Goal: Information Seeking & Learning: Learn about a topic

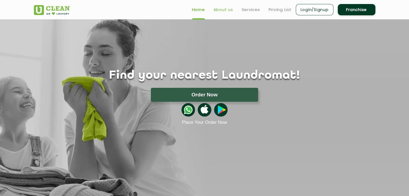
click at [224, 10] on link "About us" at bounding box center [224, 9] width 20 height 6
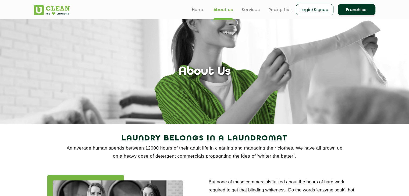
click at [253, 14] on ul "Home About us Services Pricing List Login/Signup Franchise" at bounding box center [282, 9] width 188 height 13
click at [253, 12] on link "Services" at bounding box center [251, 9] width 18 height 6
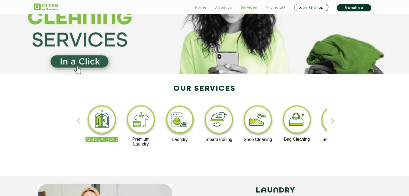
scroll to position [81, 0]
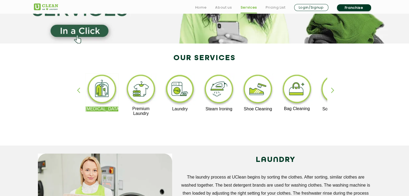
click at [335, 91] on div "button" at bounding box center [335, 95] width 8 height 15
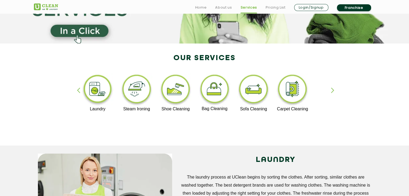
click at [334, 90] on div "button" at bounding box center [335, 95] width 8 height 15
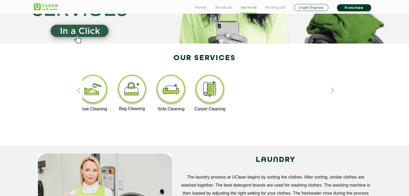
click at [334, 89] on div "button" at bounding box center [335, 95] width 8 height 15
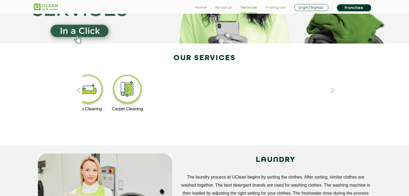
click at [334, 89] on div "button" at bounding box center [335, 95] width 8 height 15
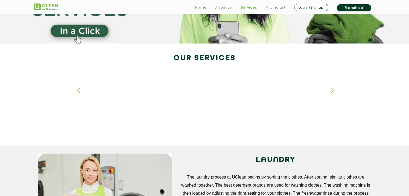
click at [334, 89] on div "button" at bounding box center [335, 95] width 8 height 15
click at [334, 88] on div "button" at bounding box center [335, 95] width 8 height 15
click at [334, 89] on div "button" at bounding box center [335, 95] width 8 height 15
click at [334, 88] on div "button" at bounding box center [335, 95] width 8 height 15
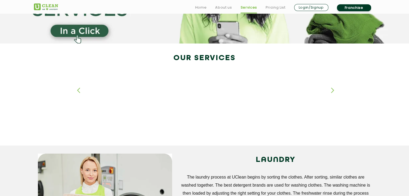
drag, startPoint x: 77, startPoint y: 91, endPoint x: 80, endPoint y: 95, distance: 5.0
click at [80, 95] on div "button" at bounding box center [81, 95] width 8 height 15
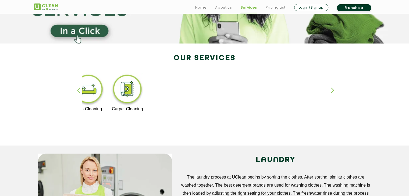
click at [79, 94] on div "button" at bounding box center [81, 95] width 8 height 15
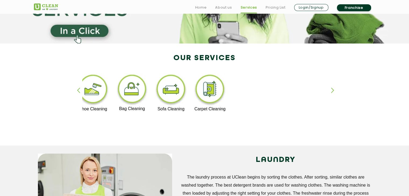
click at [79, 94] on div "button" at bounding box center [81, 95] width 8 height 15
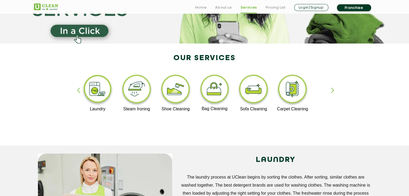
click at [79, 94] on div "button" at bounding box center [81, 95] width 8 height 15
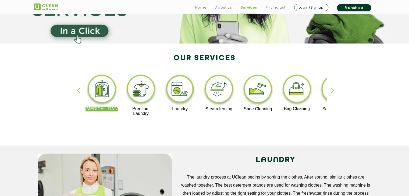
click at [79, 93] on div "button" at bounding box center [81, 95] width 8 height 15
click at [127, 142] on div "Dry Cleaning Premium Laundry Laundry Steam Ironing Shoe Cleaning Bag Cleaning S…" at bounding box center [205, 97] width 350 height 97
click at [141, 91] on img at bounding box center [141, 89] width 33 height 33
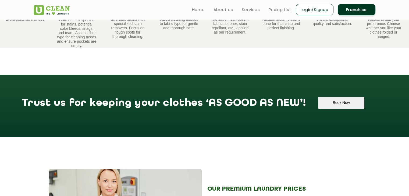
scroll to position [302, 0]
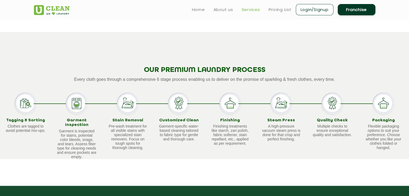
click at [255, 12] on link "Services" at bounding box center [251, 9] width 18 height 6
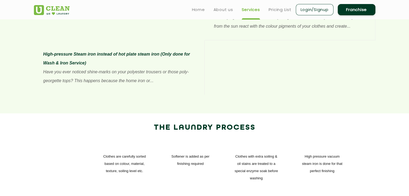
scroll to position [366, 0]
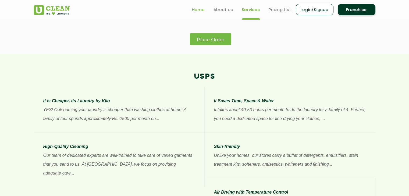
click at [196, 10] on link "Home" at bounding box center [198, 9] width 13 height 6
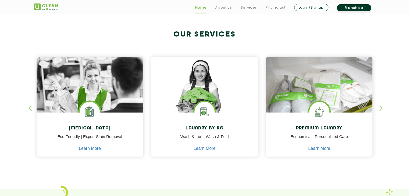
scroll to position [215, 0]
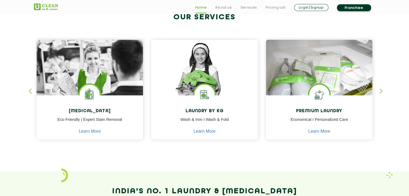
click at [381, 92] on div "button" at bounding box center [384, 96] width 8 height 15
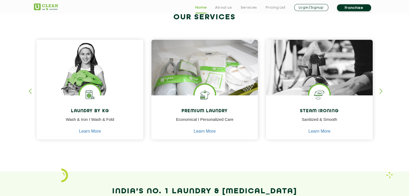
click at [380, 90] on div "button" at bounding box center [384, 96] width 8 height 15
click at [380, 91] on div "button" at bounding box center [384, 96] width 8 height 15
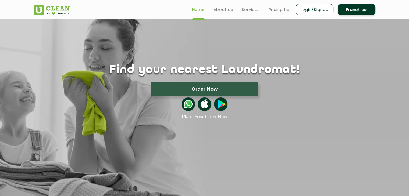
scroll to position [0, 0]
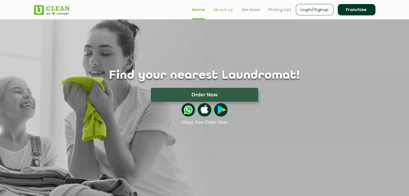
click at [218, 12] on link "About us" at bounding box center [224, 9] width 20 height 6
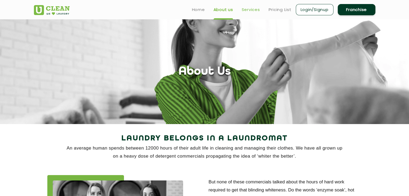
click at [255, 10] on link "Services" at bounding box center [251, 9] width 18 height 6
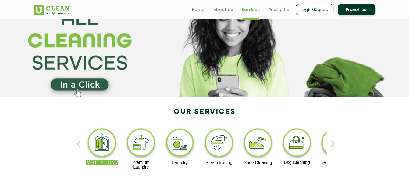
scroll to position [27, 0]
click at [336, 146] on div "button" at bounding box center [335, 149] width 8 height 15
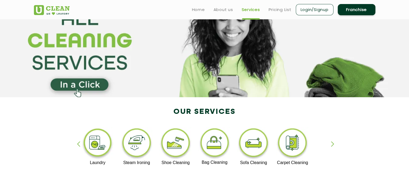
click at [336, 145] on div "button" at bounding box center [335, 149] width 8 height 15
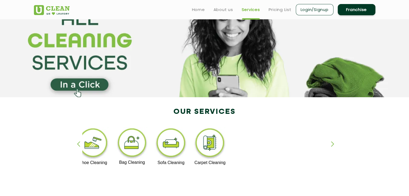
click at [336, 145] on div "button" at bounding box center [335, 149] width 8 height 15
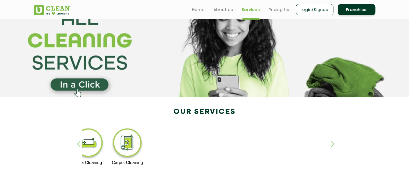
click at [336, 146] on div "button" at bounding box center [335, 149] width 8 height 15
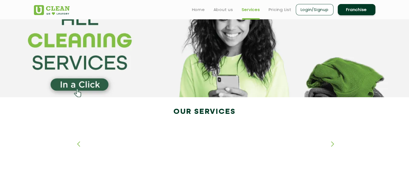
click at [337, 146] on div "button" at bounding box center [335, 149] width 8 height 15
click at [335, 143] on div "button" at bounding box center [335, 149] width 8 height 15
drag, startPoint x: 331, startPoint y: 154, endPoint x: 328, endPoint y: 150, distance: 5.9
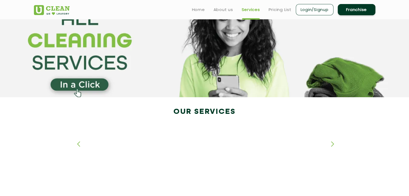
click at [329, 152] on div "Dry Cleaning Premium Laundry Laundry Steam Ironing Shoe Cleaning Bag Cleaning S…" at bounding box center [205, 151] width 350 height 97
click at [333, 146] on div "button" at bounding box center [335, 149] width 8 height 15
click at [333, 147] on div "button" at bounding box center [335, 149] width 8 height 15
click at [333, 146] on div "button" at bounding box center [335, 149] width 8 height 15
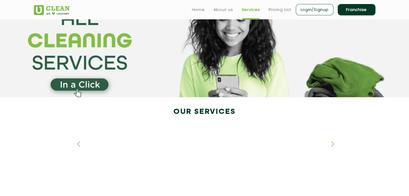
click at [333, 146] on div "button" at bounding box center [335, 149] width 8 height 15
click at [330, 139] on div "[MEDICAL_DATA] Premium Laundry Laundry Steam Ironing Shoe Cleaning Bag Cleaning…" at bounding box center [205, 151] width 350 height 97
click at [330, 138] on div "[MEDICAL_DATA] Premium Laundry Laundry Steam Ironing Shoe Cleaning Bag Cleaning…" at bounding box center [205, 151] width 350 height 97
click at [77, 144] on div "button" at bounding box center [81, 149] width 8 height 15
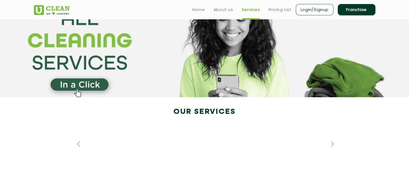
click at [77, 144] on div "button" at bounding box center [81, 149] width 8 height 15
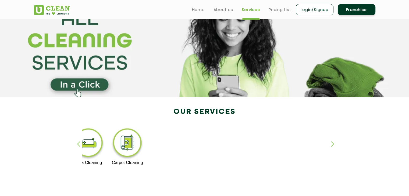
click at [77, 143] on div "button" at bounding box center [81, 149] width 8 height 15
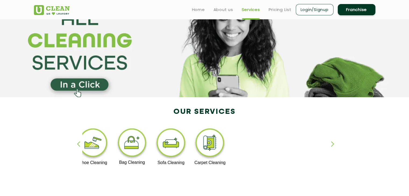
click at [79, 152] on div "button" at bounding box center [81, 149] width 8 height 15
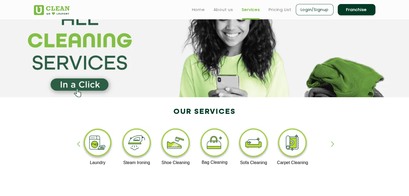
click at [79, 150] on div "button" at bounding box center [81, 149] width 8 height 15
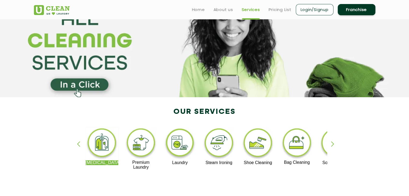
click at [79, 145] on div "button" at bounding box center [81, 149] width 8 height 15
click at [333, 143] on div "button" at bounding box center [335, 149] width 8 height 15
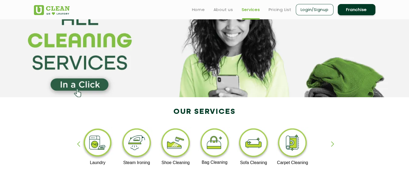
click at [77, 143] on div "button" at bounding box center [81, 149] width 8 height 15
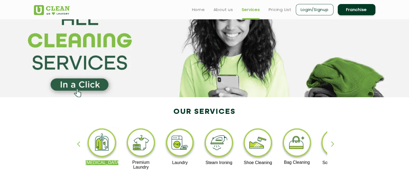
click at [189, 153] on img at bounding box center [180, 143] width 33 height 33
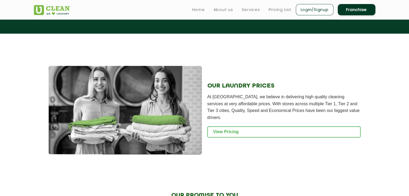
scroll to position [648, 0]
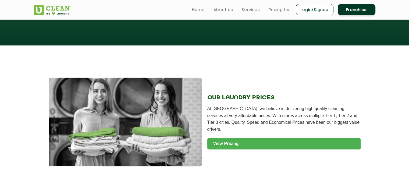
click at [257, 150] on link "View Pricing" at bounding box center [283, 143] width 153 height 11
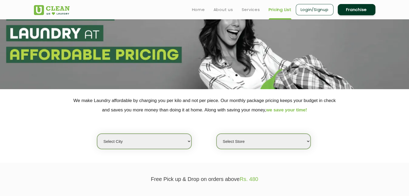
scroll to position [34, 0]
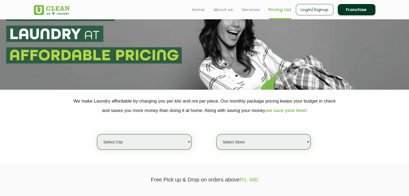
click at [185, 141] on select "Select city [GEOGRAPHIC_DATA] [GEOGRAPHIC_DATA] [GEOGRAPHIC_DATA] [GEOGRAPHIC_D…" at bounding box center [144, 142] width 94 height 15
click at [288, 140] on select "Select Store" at bounding box center [264, 142] width 94 height 15
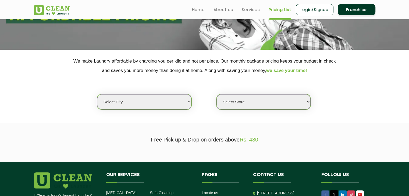
scroll to position [0, 0]
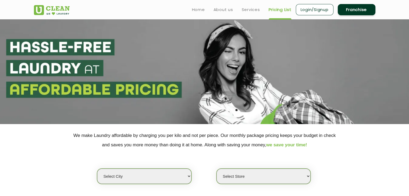
click at [261, 12] on ul "Home About us Services Pricing List Login/Signup Franchise" at bounding box center [282, 9] width 188 height 13
click at [253, 11] on link "Services" at bounding box center [251, 9] width 18 height 6
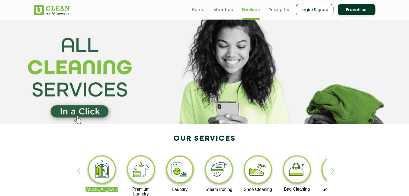
click at [311, 12] on link "Login/Signup" at bounding box center [315, 9] width 38 height 11
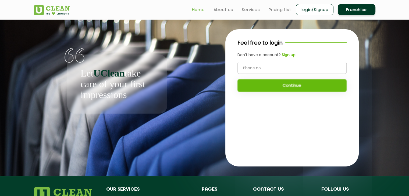
click at [196, 9] on link "Home" at bounding box center [198, 9] width 13 height 6
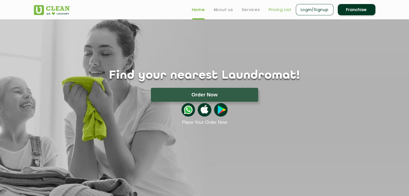
click at [281, 11] on link "Pricing List" at bounding box center [280, 9] width 23 height 6
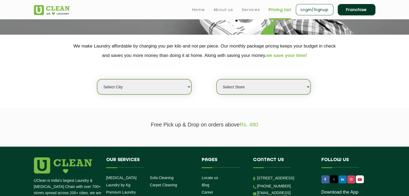
scroll to position [88, 0]
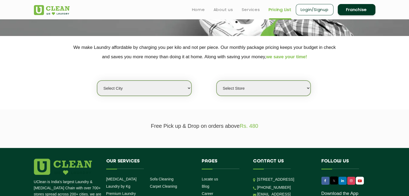
click at [182, 90] on select "Select city [GEOGRAPHIC_DATA] [GEOGRAPHIC_DATA] [GEOGRAPHIC_DATA] [GEOGRAPHIC_D…" at bounding box center [144, 88] width 94 height 15
select select "72"
click at [97, 81] on select "Select city [GEOGRAPHIC_DATA] [GEOGRAPHIC_DATA] [GEOGRAPHIC_DATA] [GEOGRAPHIC_D…" at bounding box center [144, 88] width 94 height 15
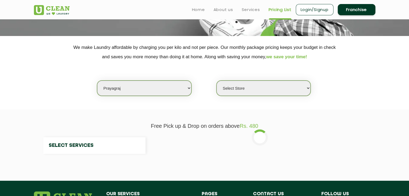
select select "0"
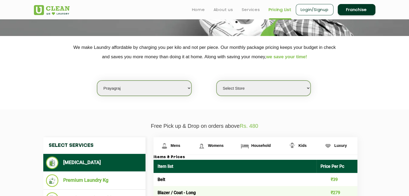
drag, startPoint x: 258, startPoint y: 84, endPoint x: 260, endPoint y: 91, distance: 6.9
click at [260, 91] on select "Select Store UClean Lukerganj Prayagraj" at bounding box center [264, 88] width 94 height 15
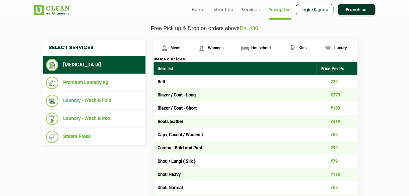
scroll to position [176, 0]
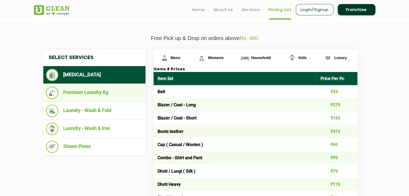
click at [111, 92] on li "Premium Laundry Kg" at bounding box center [94, 93] width 97 height 13
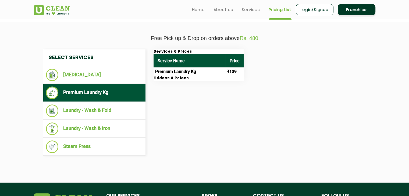
click at [219, 77] on h3 "Addons & Prices" at bounding box center [199, 78] width 90 height 5
click at [230, 56] on th "Price" at bounding box center [235, 60] width 18 height 13
click at [230, 57] on th "Price" at bounding box center [235, 60] width 18 height 13
click at [229, 60] on th "Price" at bounding box center [235, 60] width 18 height 13
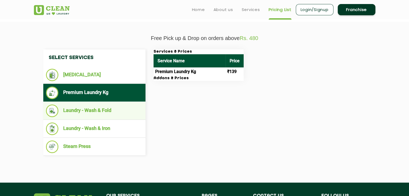
click at [137, 116] on li "Laundry - Wash & Fold" at bounding box center [94, 111] width 97 height 13
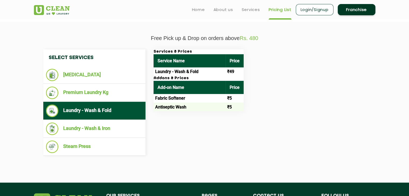
click at [217, 72] on td "Laundry - Wash & Fold" at bounding box center [190, 72] width 72 height 9
click at [114, 108] on li "Laundry - Wash & Fold" at bounding box center [94, 111] width 97 height 13
click at [186, 89] on th "Add-on Name" at bounding box center [190, 87] width 72 height 13
drag, startPoint x: 186, startPoint y: 90, endPoint x: 181, endPoint y: 96, distance: 8.2
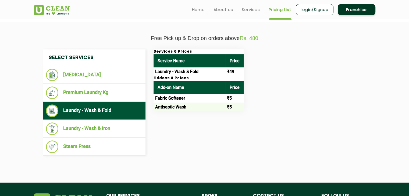
click at [184, 93] on th "Add-on Name" at bounding box center [190, 87] width 72 height 13
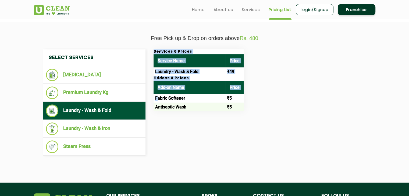
drag, startPoint x: 157, startPoint y: 98, endPoint x: 206, endPoint y: 115, distance: 52.3
click at [206, 115] on div "Select Services Dry Cleaning Premium Laundry Kg Laundry - Wash & Fold Laundry -…" at bounding box center [204, 103] width 331 height 107
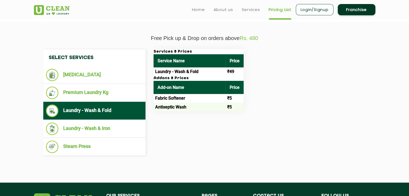
drag, startPoint x: 206, startPoint y: 122, endPoint x: 204, endPoint y: 123, distance: 2.9
click at [206, 122] on div "Select Services Dry Cleaning Premium Laundry Kg Laundry - Wash & Fold Laundry -…" at bounding box center [204, 103] width 331 height 107
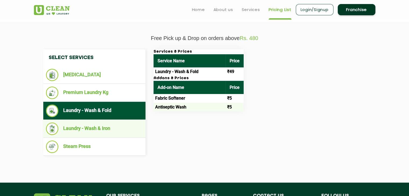
click at [121, 130] on li "Laundry - Wash & Iron" at bounding box center [94, 129] width 97 height 13
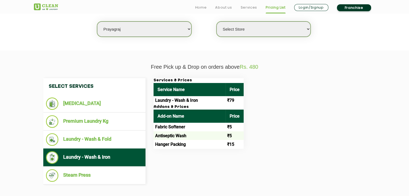
scroll to position [149, 0]
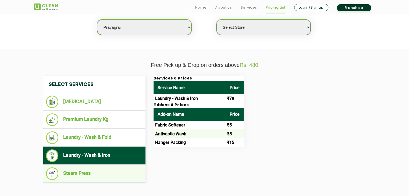
click at [105, 178] on li "Steam Press" at bounding box center [94, 174] width 97 height 13
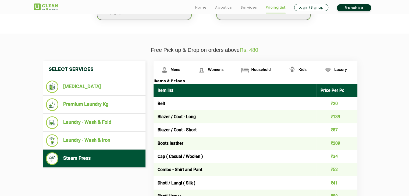
scroll to position [176, 0]
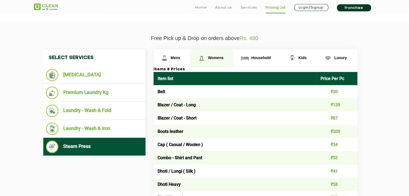
click at [216, 57] on span "Womens" at bounding box center [216, 58] width 16 height 4
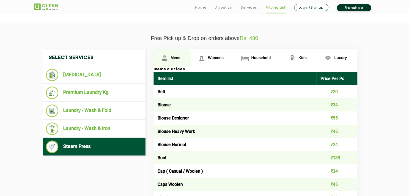
click at [180, 56] on link "Mens" at bounding box center [172, 58] width 37 height 17
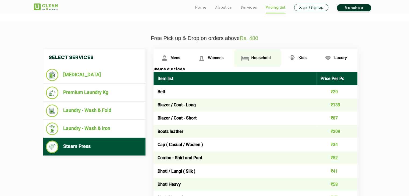
click at [254, 58] on span "Household" at bounding box center [260, 58] width 19 height 4
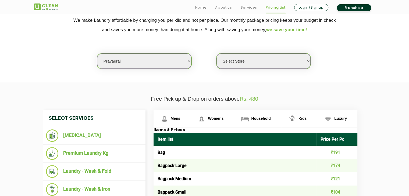
scroll to position [163, 0]
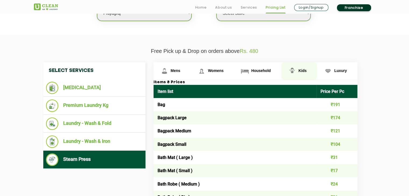
click at [307, 68] on link "Kids" at bounding box center [299, 70] width 36 height 17
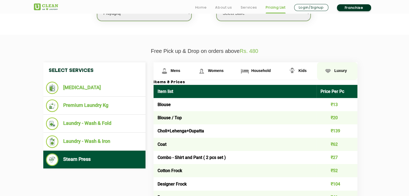
click at [341, 70] on span "Luxury" at bounding box center [340, 71] width 13 height 4
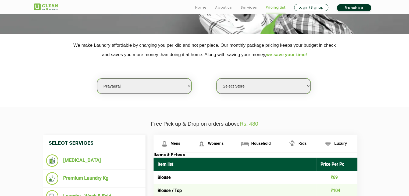
scroll to position [136, 0]
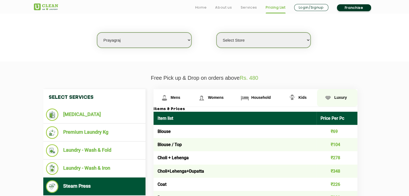
click at [339, 101] on link "Luxury" at bounding box center [337, 97] width 40 height 17
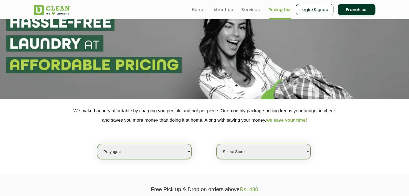
scroll to position [0, 0]
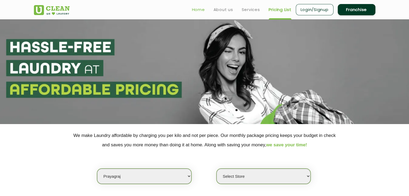
click at [197, 10] on link "Home" at bounding box center [198, 9] width 13 height 6
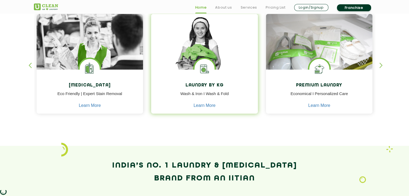
scroll to position [242, 0]
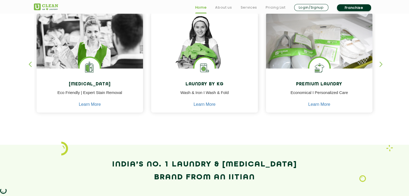
click at [381, 65] on div "button" at bounding box center [384, 69] width 8 height 15
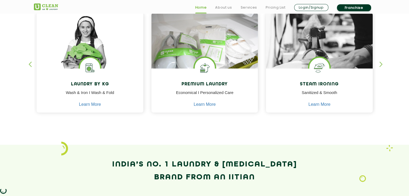
click at [380, 64] on div "button" at bounding box center [384, 69] width 8 height 15
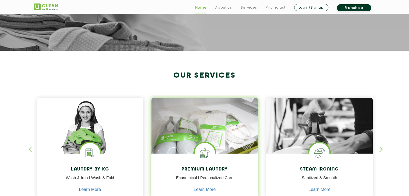
scroll to position [214, 0]
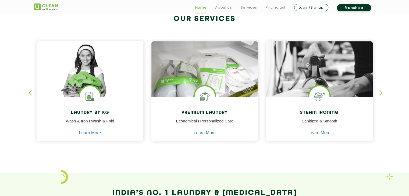
click at [29, 93] on div "button" at bounding box center [33, 97] width 8 height 15
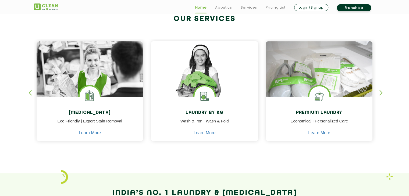
click at [29, 93] on div "button" at bounding box center [33, 97] width 8 height 15
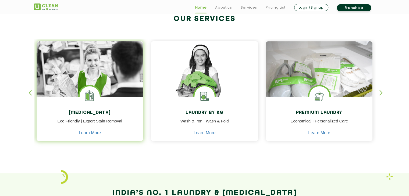
click at [97, 85] on div "[MEDICAL_DATA] Eco Friendly | Expert Stain Removal Learn More [MEDICAL_DATA] Ec…" at bounding box center [90, 91] width 107 height 100
click at [96, 85] on img at bounding box center [90, 84] width 107 height 86
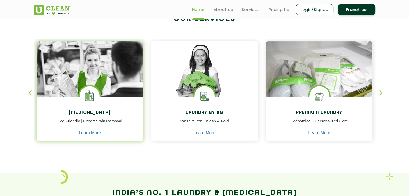
scroll to position [187, 0]
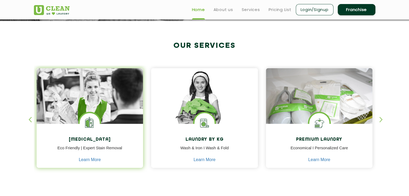
click at [101, 102] on img at bounding box center [90, 111] width 107 height 86
click at [93, 161] on link "Learn More" at bounding box center [90, 160] width 22 height 5
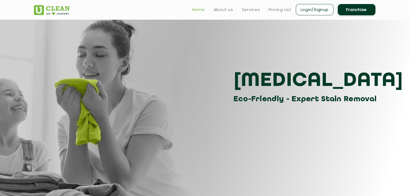
click at [197, 10] on link "Home" at bounding box center [198, 9] width 13 height 6
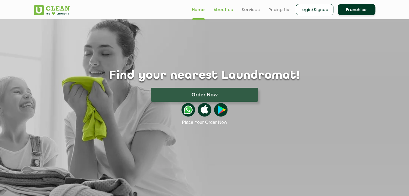
click at [224, 10] on link "About us" at bounding box center [224, 9] width 20 height 6
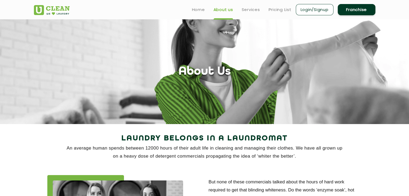
click at [195, 14] on ul "Home About us Services Pricing List Login/Signup Franchise" at bounding box center [282, 9] width 188 height 13
click at [248, 8] on link "Services" at bounding box center [251, 9] width 18 height 6
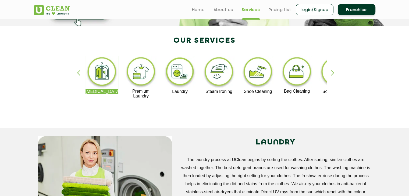
scroll to position [108, 0]
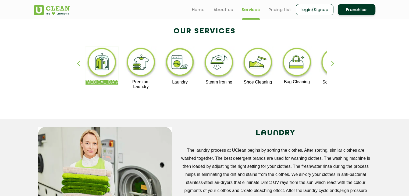
click at [334, 64] on div "button" at bounding box center [335, 68] width 8 height 15
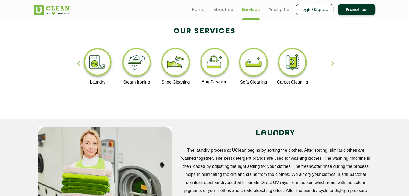
click at [335, 63] on div "button" at bounding box center [335, 68] width 8 height 15
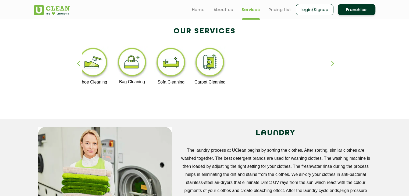
click at [75, 62] on div "Dry Cleaning Premium Laundry Laundry Steam Ironing Shoe Cleaning Bag Cleaning S…" at bounding box center [205, 70] width 350 height 97
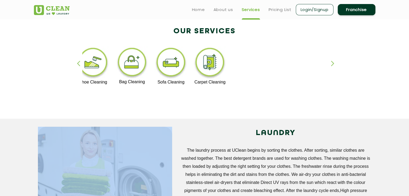
click at [75, 62] on div "Dry Cleaning Premium Laundry Laundry Steam Ironing Shoe Cleaning Bag Cleaning S…" at bounding box center [205, 70] width 350 height 97
click at [80, 62] on div "button" at bounding box center [81, 68] width 8 height 15
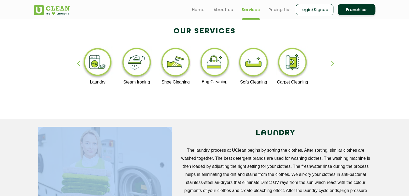
click at [80, 62] on div "button" at bounding box center [81, 68] width 8 height 15
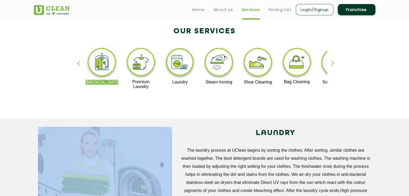
click at [80, 62] on div "button" at bounding box center [81, 68] width 8 height 15
click at [107, 64] on img at bounding box center [102, 63] width 33 height 33
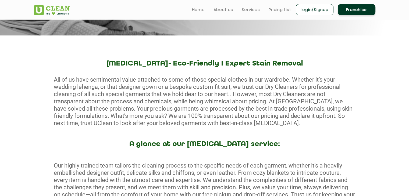
scroll to position [27, 0]
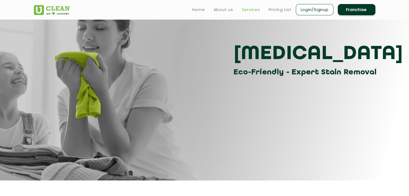
click at [252, 9] on link "Services" at bounding box center [251, 9] width 18 height 6
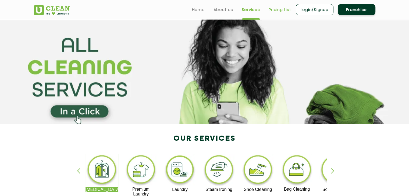
click at [275, 12] on link "Pricing List" at bounding box center [280, 9] width 23 height 6
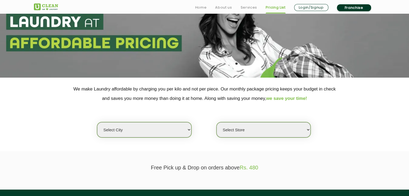
scroll to position [108, 0]
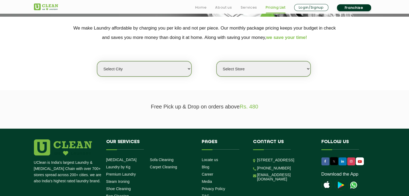
click at [151, 71] on select "Select city Aalo Agartala Agra Ahmedabad Akola Aligarh Alwar - UClean Select Am…" at bounding box center [144, 68] width 94 height 15
click at [152, 68] on select "Select city Aalo Agartala Agra Ahmedabad Akola Aligarh Alwar - UClean Select Am…" at bounding box center [144, 68] width 94 height 15
click at [165, 68] on select "Select city Aalo Agartala Agra Ahmedabad Akola Aligarh Alwar - UClean Select Am…" at bounding box center [144, 68] width 94 height 15
select select "72"
click at [125, 69] on select "Select city Aalo Agartala Agra Ahmedabad Akola Aligarh Alwar - UClean Select Am…" at bounding box center [144, 68] width 94 height 15
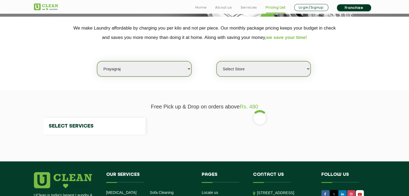
select select "0"
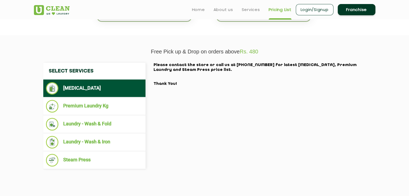
scroll to position [161, 0]
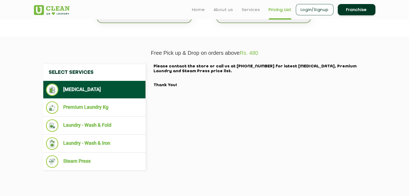
click at [77, 89] on li "[MEDICAL_DATA]" at bounding box center [94, 90] width 97 height 12
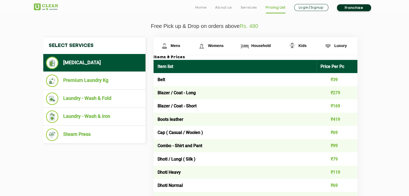
scroll to position [323, 0]
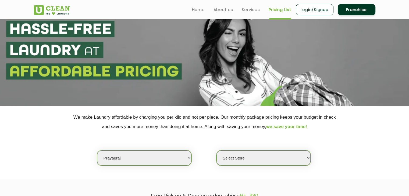
scroll to position [0, 0]
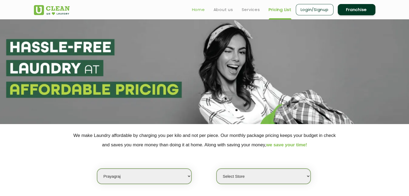
click at [201, 10] on link "Home" at bounding box center [198, 9] width 13 height 6
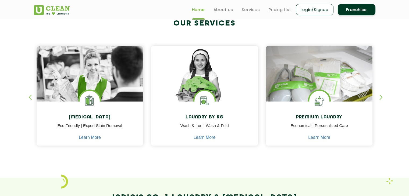
scroll to position [242, 0]
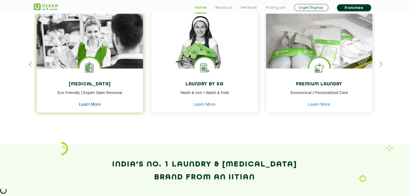
click at [95, 105] on link "Learn More" at bounding box center [90, 104] width 22 height 5
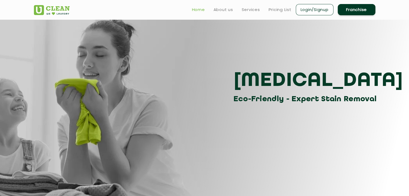
click at [196, 8] on link "Home" at bounding box center [198, 9] width 13 height 6
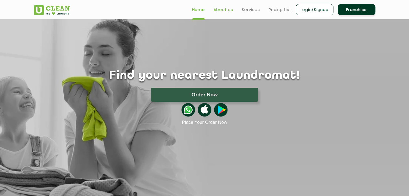
click at [224, 10] on link "About us" at bounding box center [224, 9] width 20 height 6
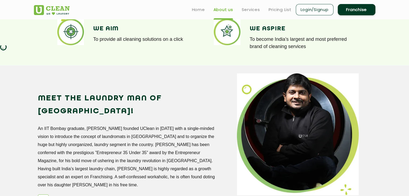
scroll to position [389, 0]
